Goal: Navigation & Orientation: Find specific page/section

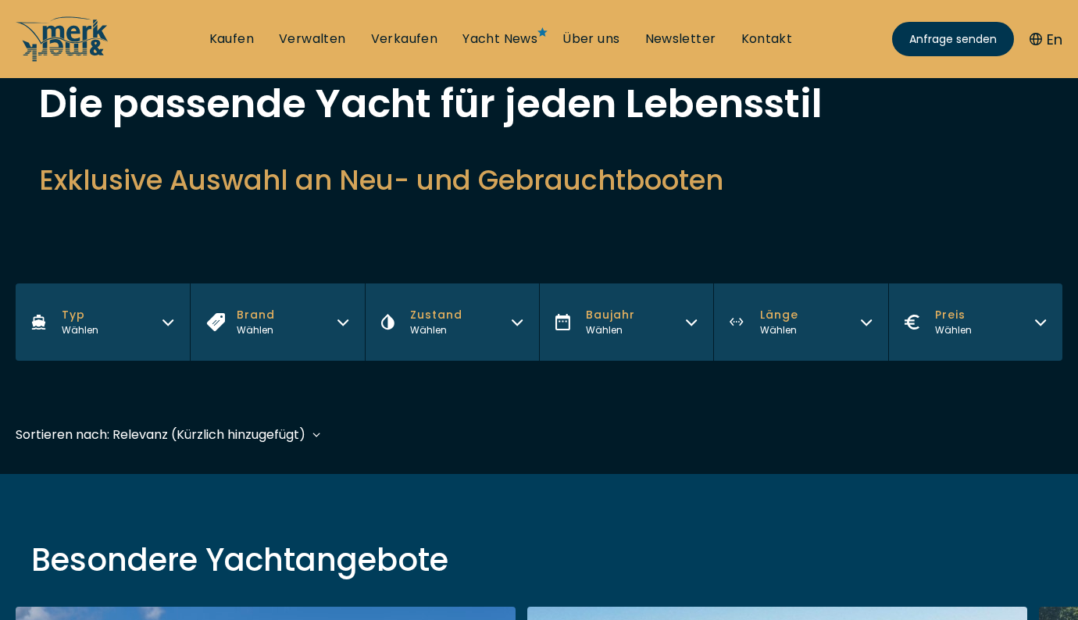
scroll to position [213, 0]
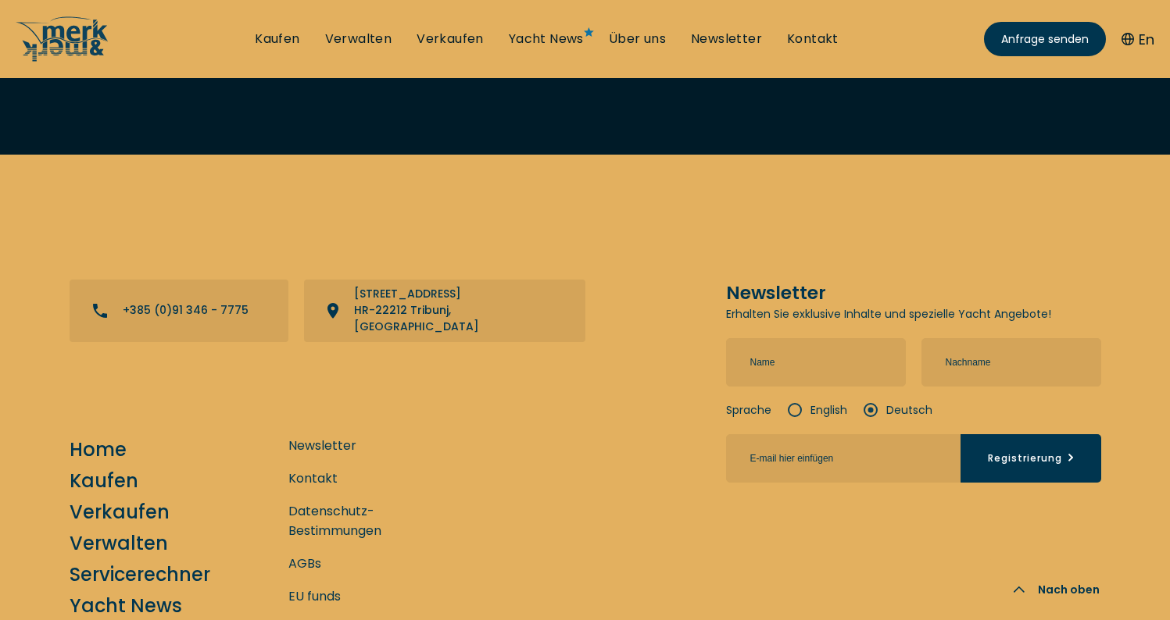
scroll to position [5654, 0]
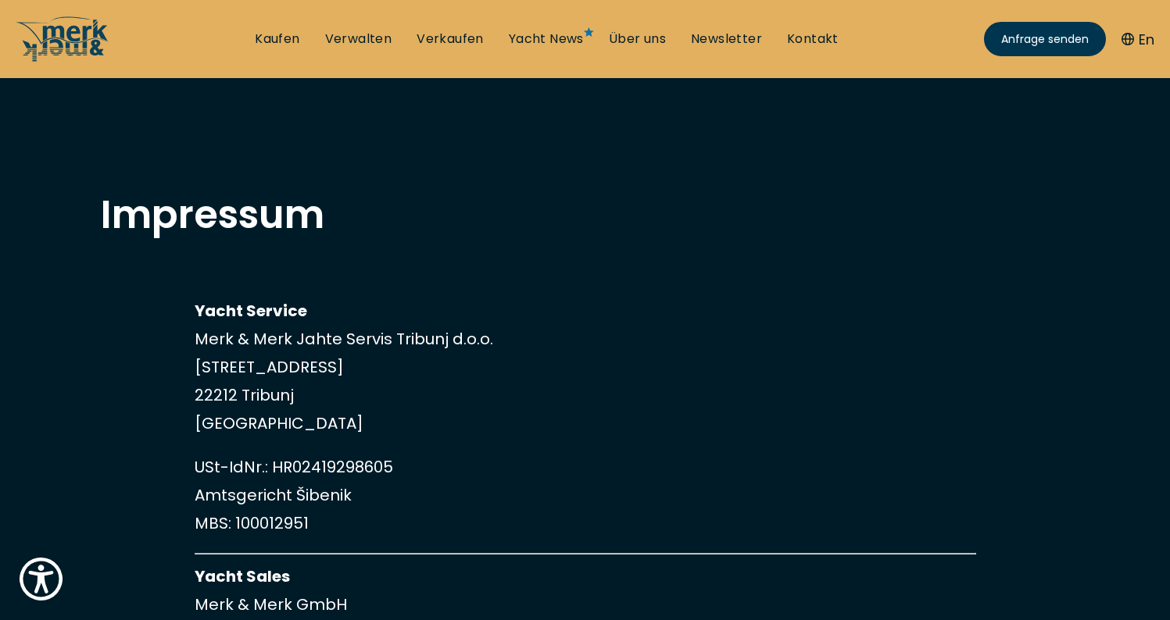
click at [1137, 41] on button "En" at bounding box center [1137, 39] width 33 height 21
